Goal: Transaction & Acquisition: Book appointment/travel/reservation

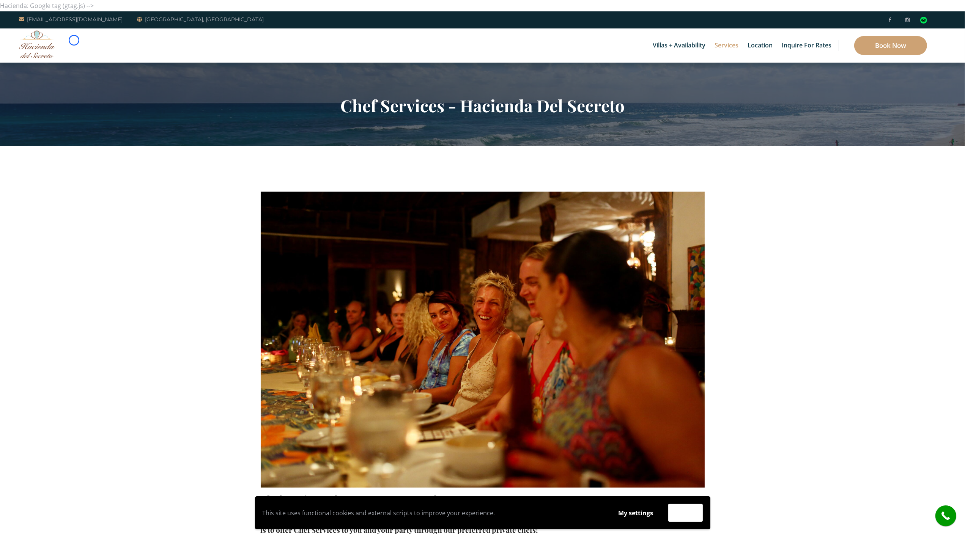
click at [74, 40] on div "Villas + Availability 6 Bedrooms Casa del Secreto 5 Bedrooms [GEOGRAPHIC_DATA][…" at bounding box center [482, 45] width 965 height 34
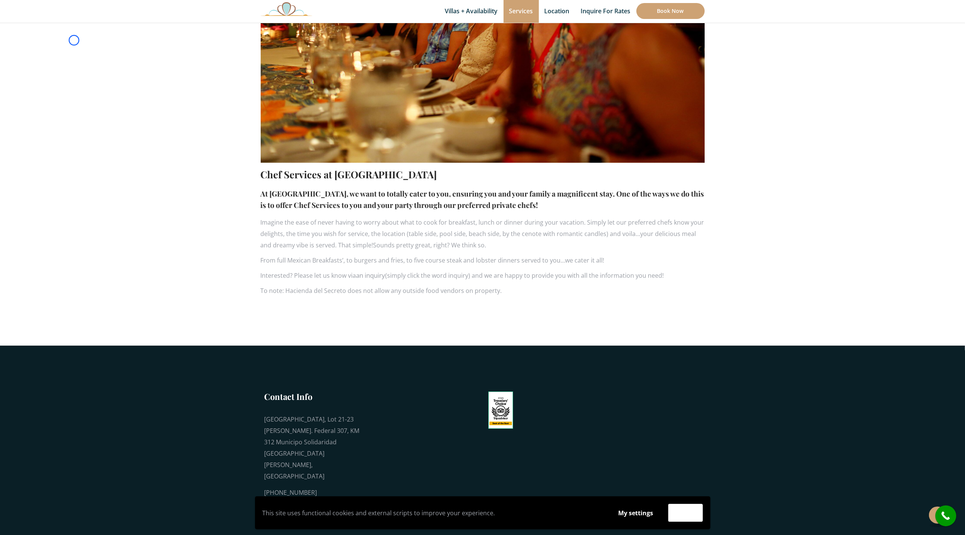
scroll to position [348, 0]
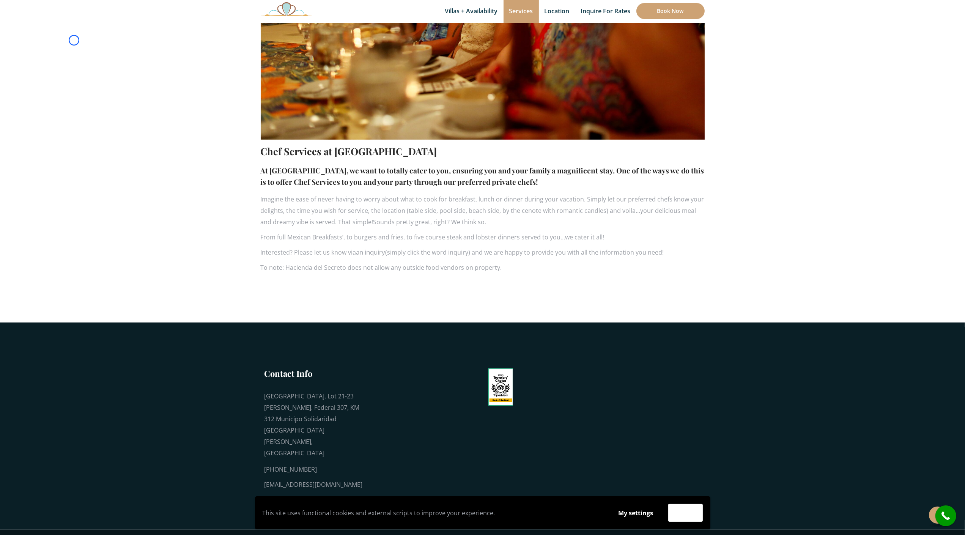
click at [74, 40] on section "Chef Services at Hacienda del Secreto At Hacienda del Secreto, we want to total…" at bounding box center [482, 60] width 965 height 525
click at [71, 47] on section "Chef Services at Hacienda del Secreto At Hacienda del Secreto, we want to total…" at bounding box center [482, 60] width 965 height 525
click at [75, 63] on section "Chef Services at Hacienda del Secreto At Hacienda del Secreto, we want to total…" at bounding box center [482, 60] width 965 height 525
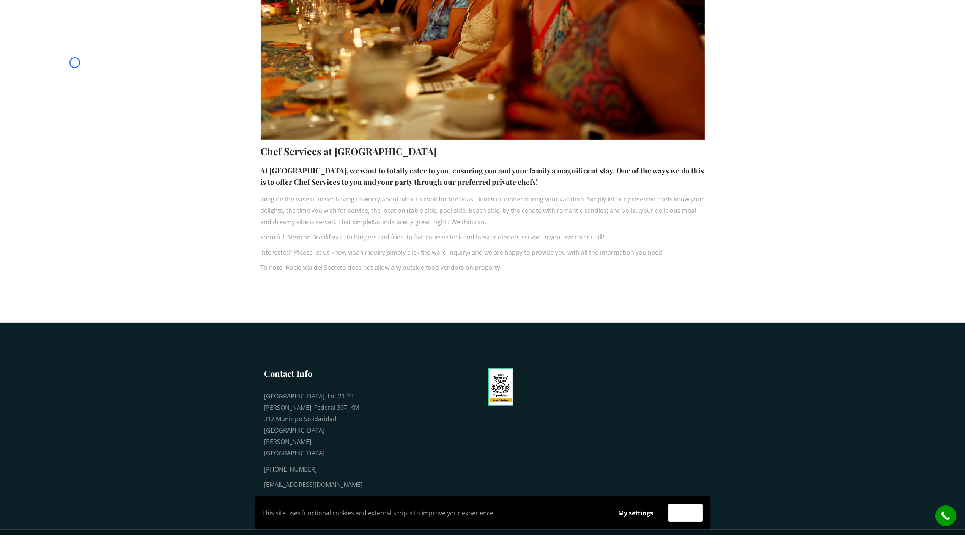
scroll to position [0, 0]
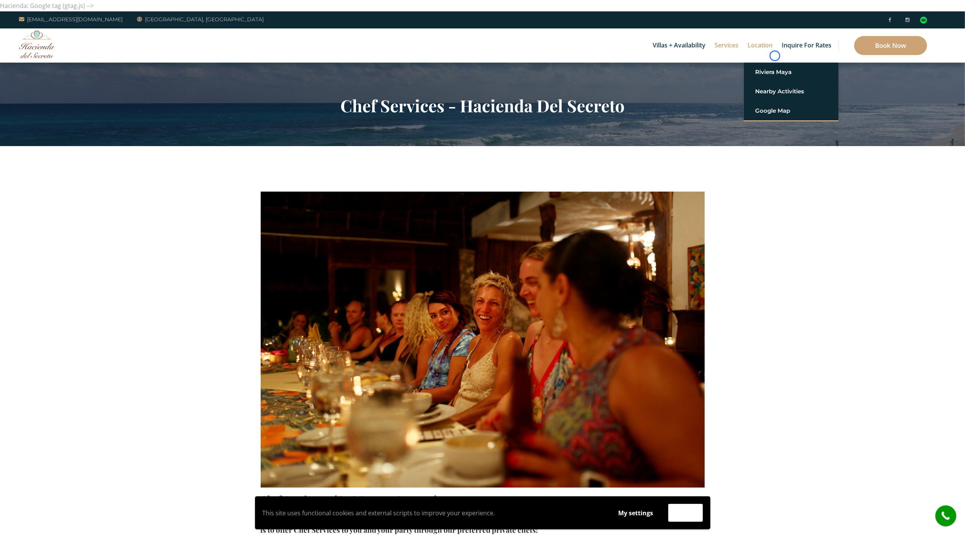
click at [775, 56] on link "Location" at bounding box center [760, 45] width 33 height 34
click at [65, 51] on div "Villas + Availability 6 Bedrooms Casa del Secreto 5 Bedrooms [GEOGRAPHIC_DATA][…" at bounding box center [482, 45] width 965 height 34
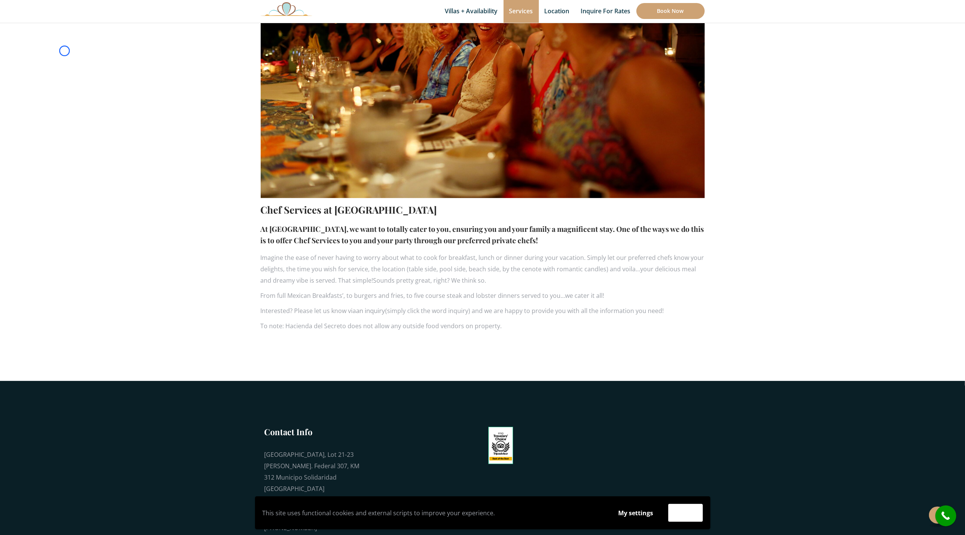
scroll to position [301, 0]
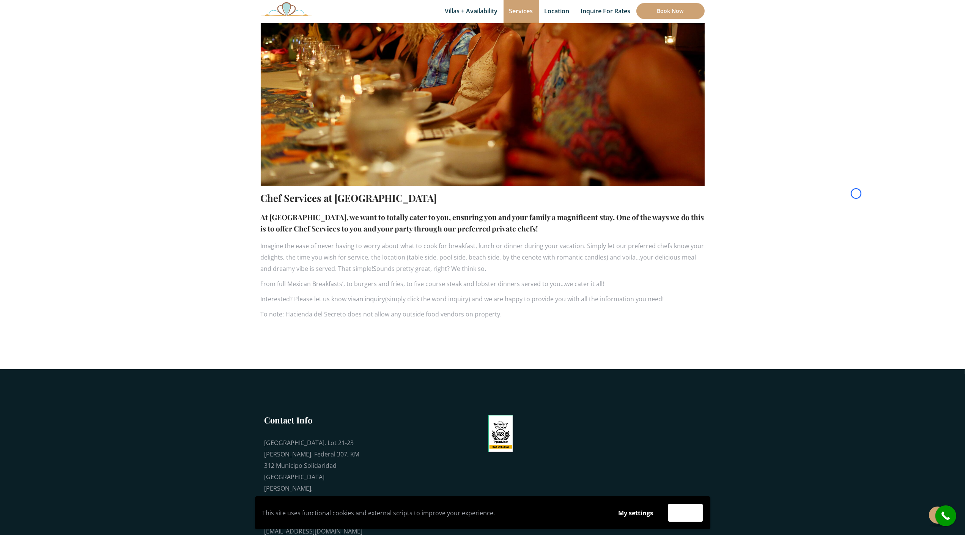
click at [65, 51] on section "Chef Services at Hacienda del Secreto At Hacienda del Secreto, we want to total…" at bounding box center [482, 107] width 965 height 525
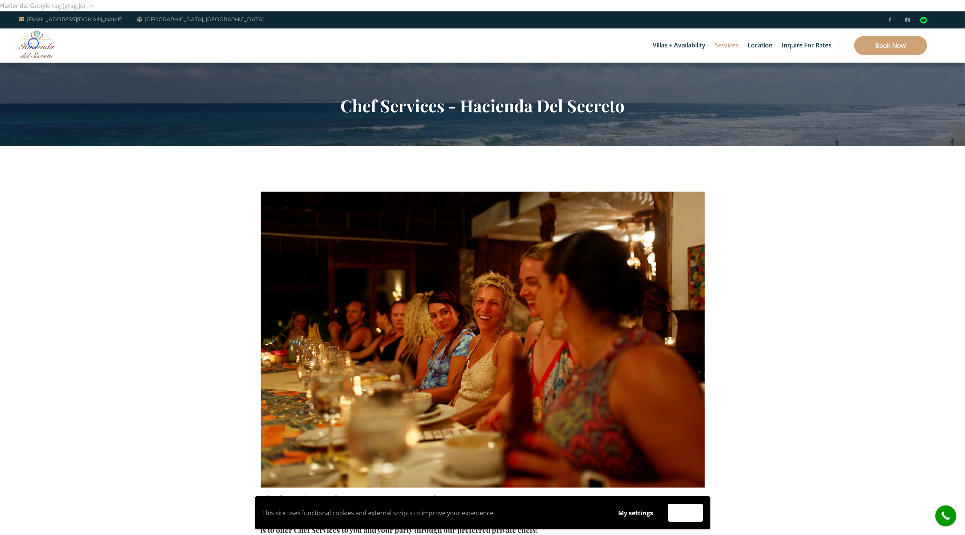
click at [33, 43] on img at bounding box center [37, 44] width 36 height 28
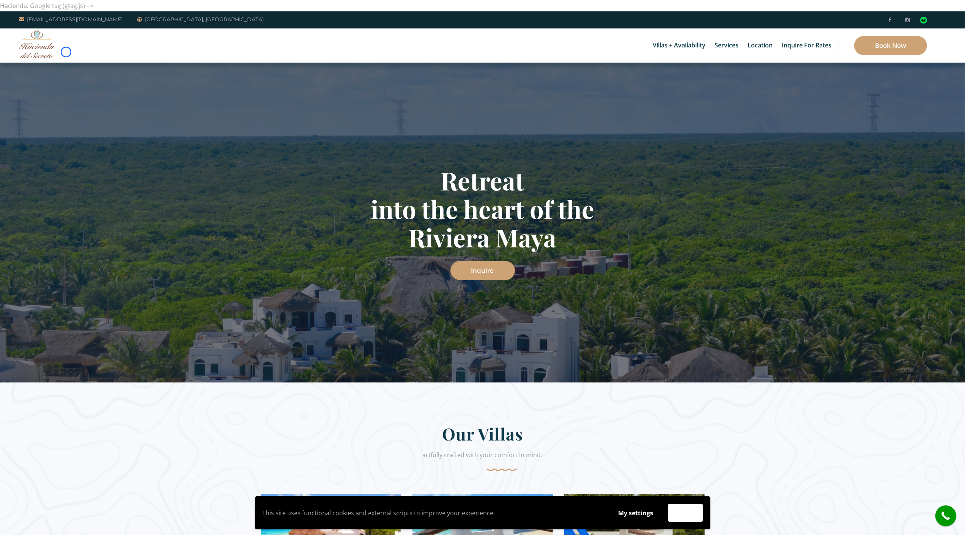
click at [66, 52] on div "Villas + Availability 6 Bedrooms Casa del Secreto 5 Bedrooms [GEOGRAPHIC_DATA][…" at bounding box center [482, 45] width 965 height 34
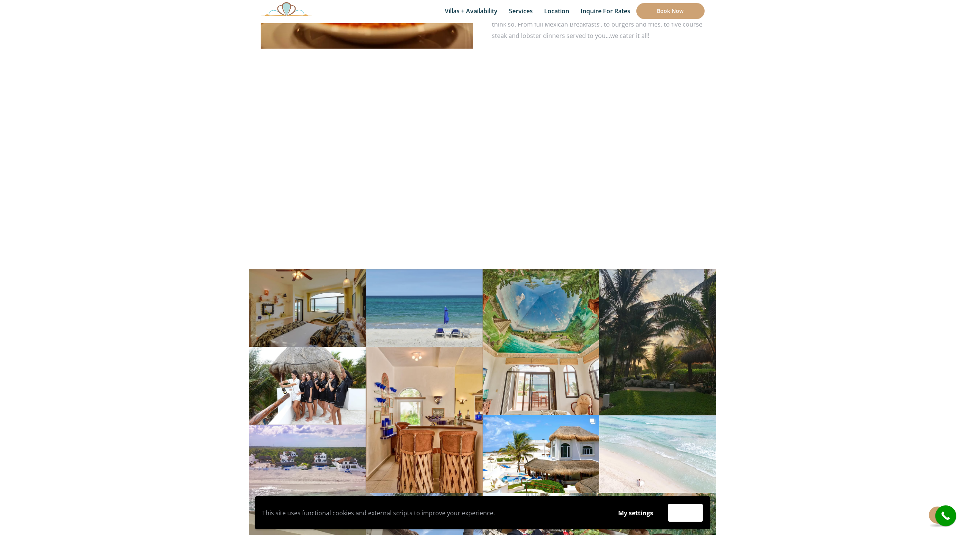
scroll to position [6620, 0]
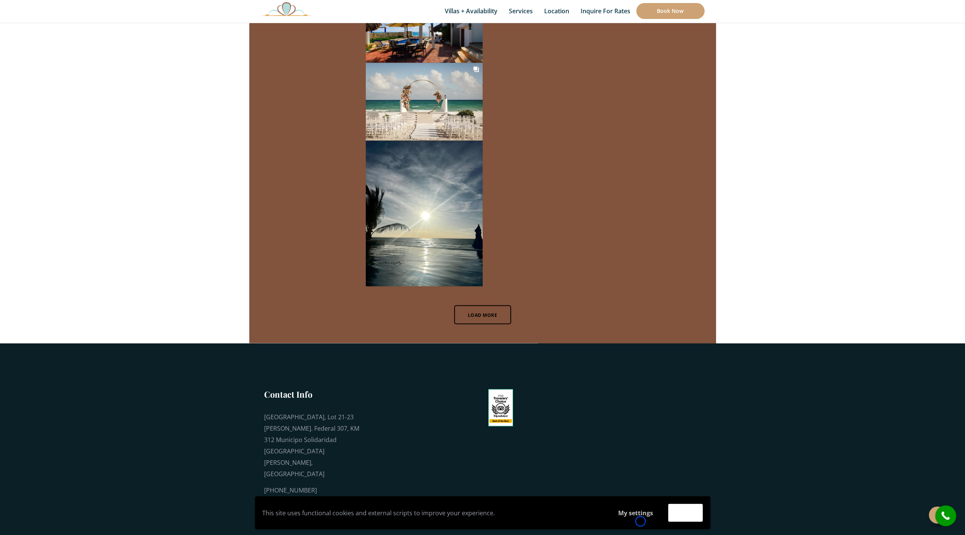
click at [641, 522] on button "My settings" at bounding box center [635, 512] width 49 height 17
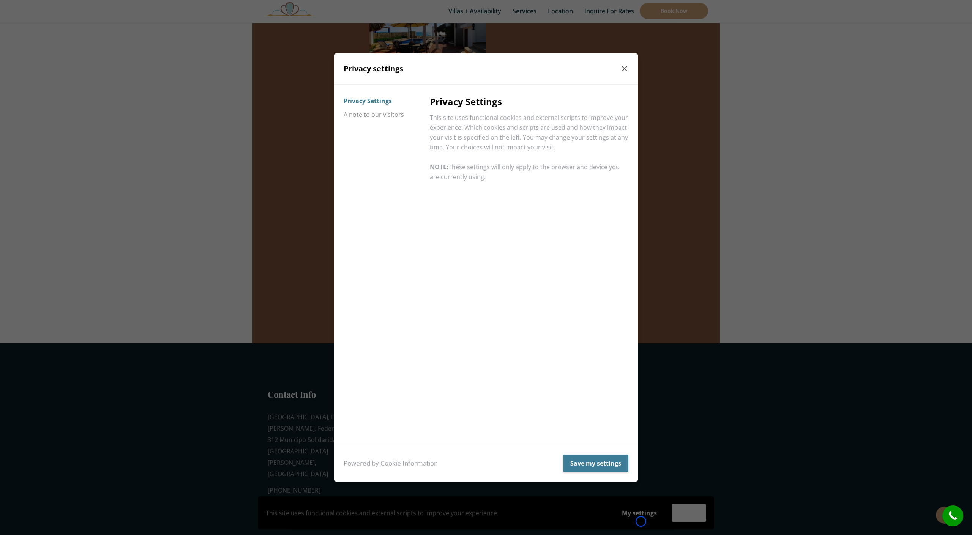
click at [641, 522] on div "Privacy settings Privacy Settings A note to our visitors Privacy Settings This …" at bounding box center [486, 267] width 972 height 535
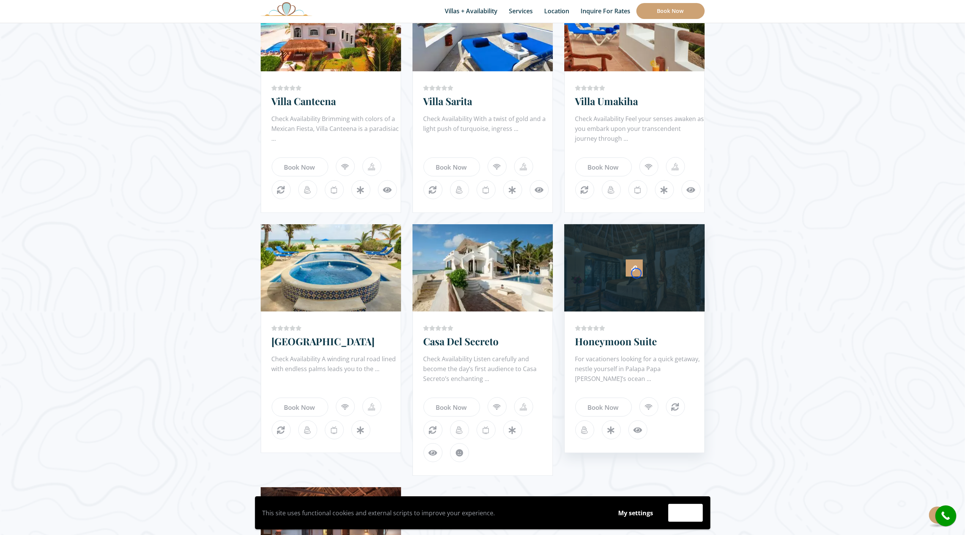
click at [637, 273] on link at bounding box center [634, 268] width 17 height 17
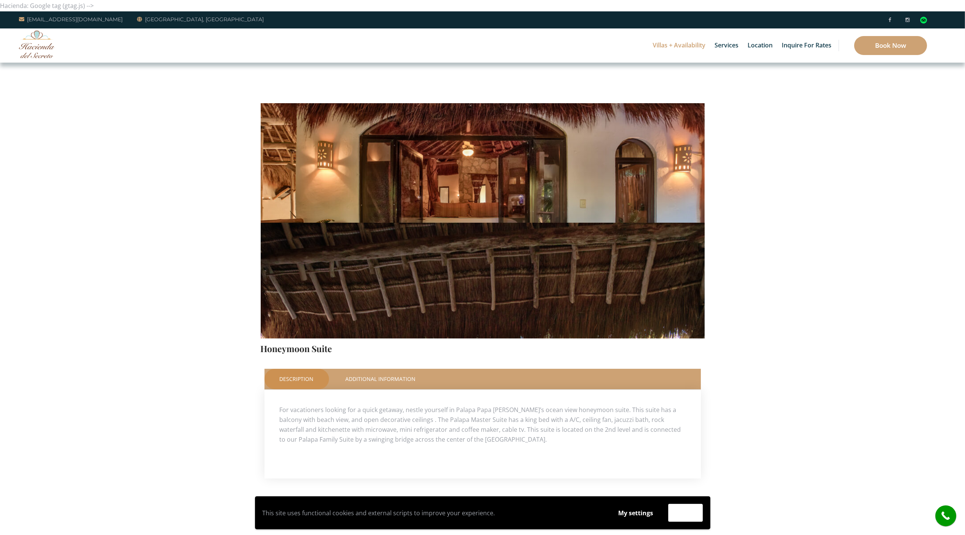
click at [72, 64] on section "Check Availability This Room Honeymoon Suite Price Starting From: $221.0 Night …" at bounding box center [482, 382] width 965 height 638
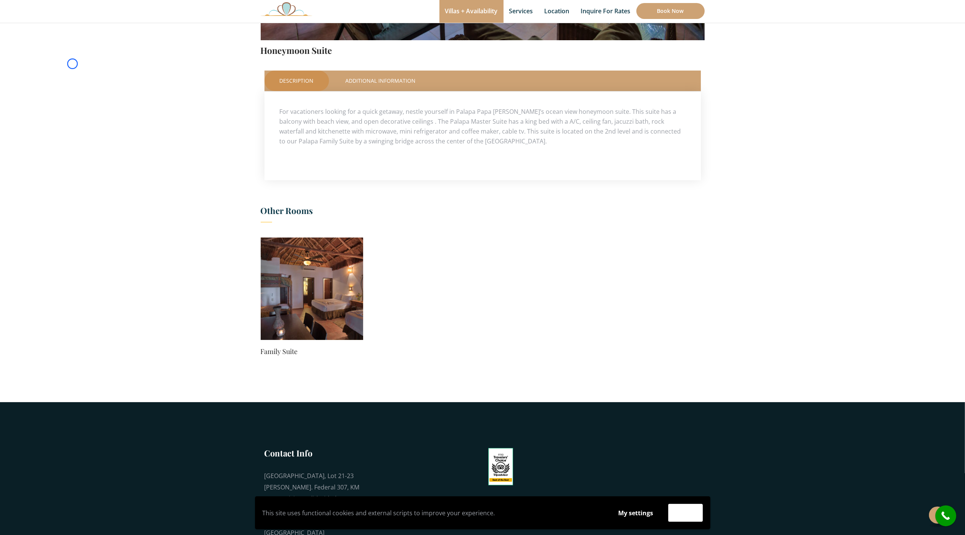
scroll to position [312, 0]
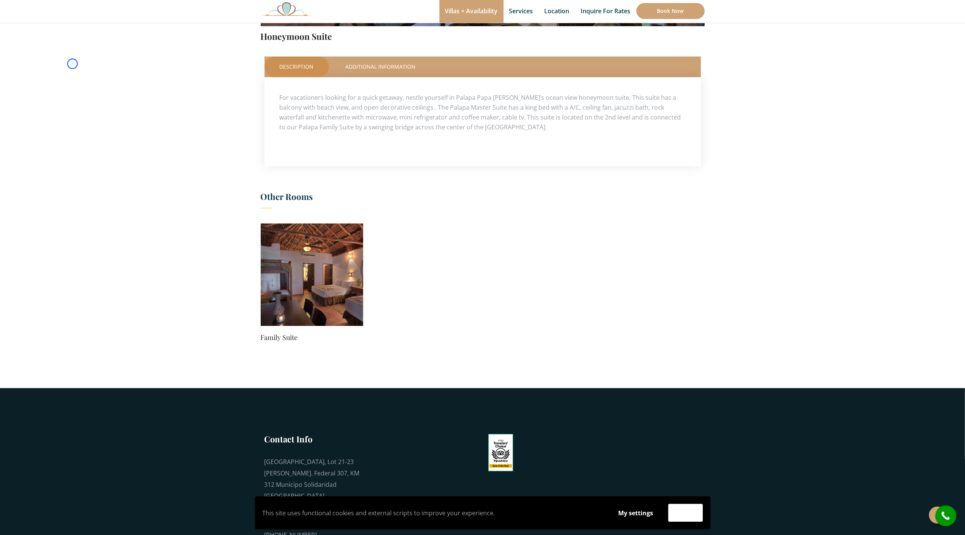
click at [72, 64] on section "Check Availability This Room Honeymoon Suite Price Starting From: $221.0 Night …" at bounding box center [482, 69] width 965 height 638
